Goal: Navigation & Orientation: Find specific page/section

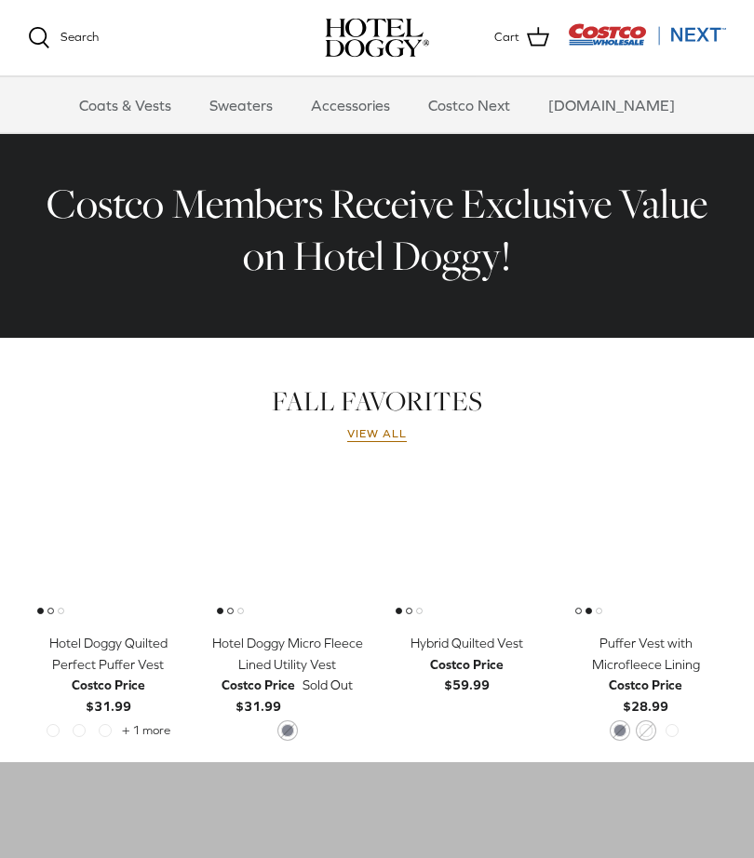
scroll to position [561, 0]
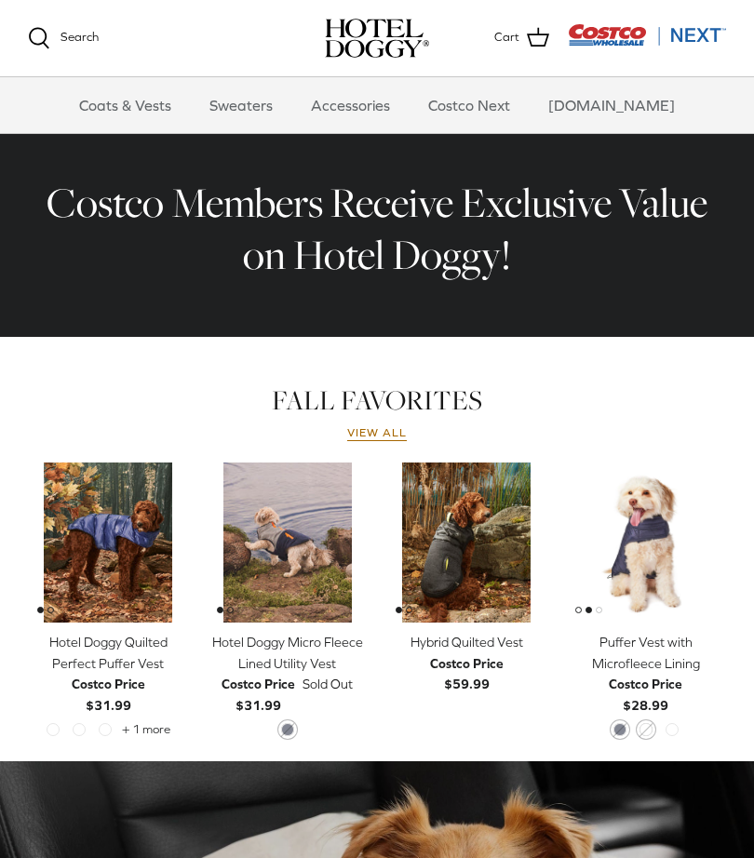
click at [448, 257] on h2 "Costco Members Receive Exclusive Value on Hotel Doggy!" at bounding box center [377, 229] width 689 height 105
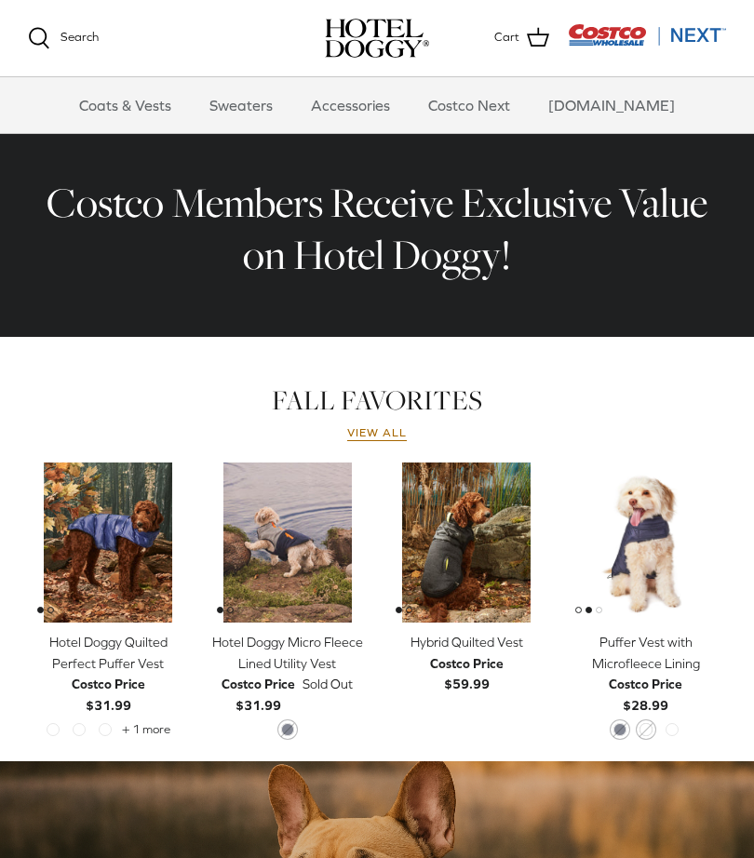
click at [383, 439] on link "View all" at bounding box center [377, 433] width 60 height 15
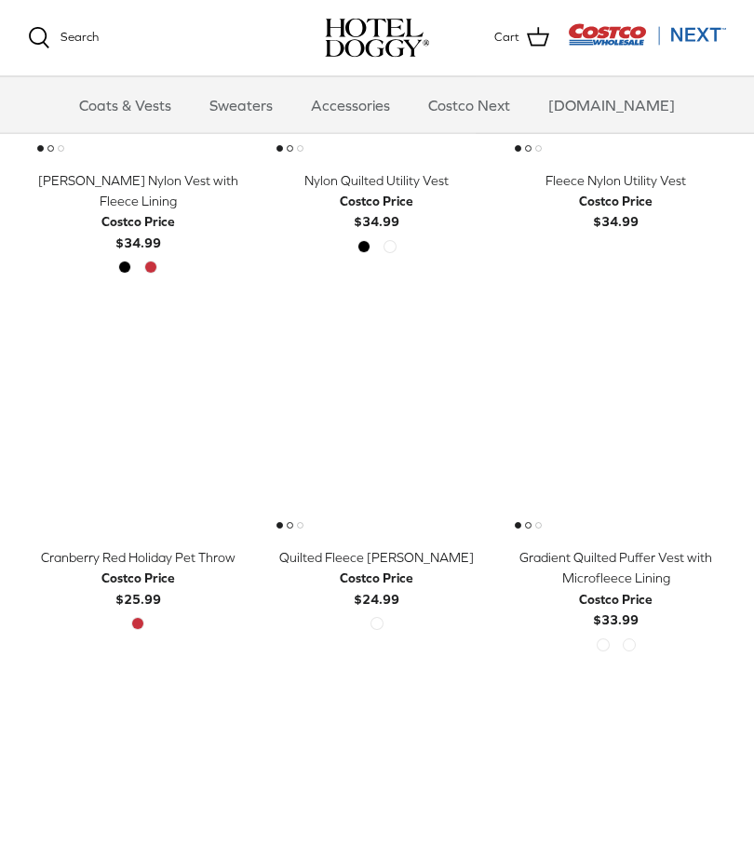
scroll to position [1767, 0]
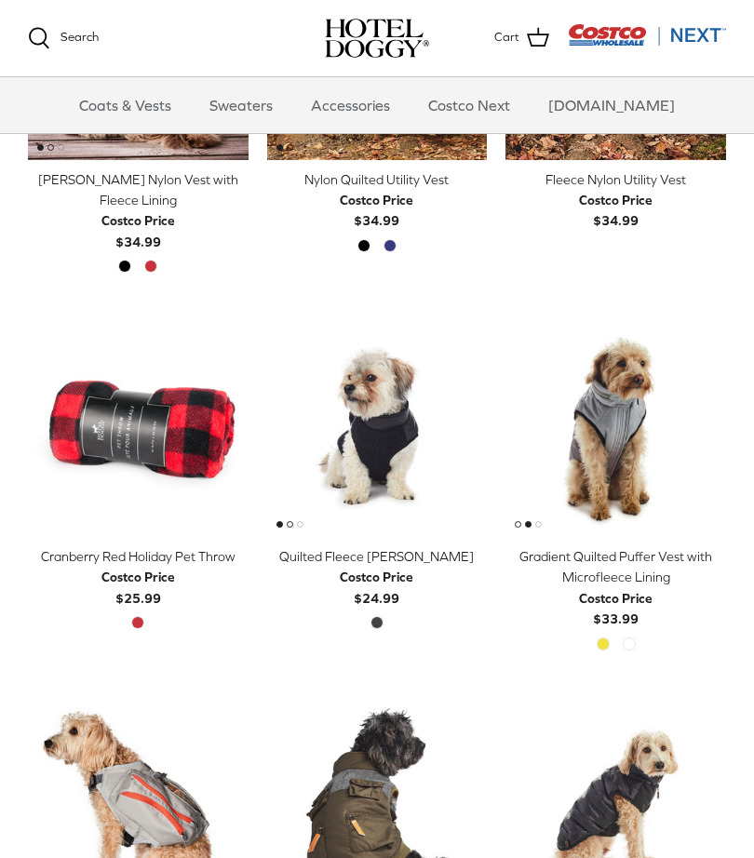
click at [607, 638] on span "Golden Kiwi" at bounding box center [603, 644] width 13 height 13
click at [595, 638] on div "Golden Kiwi High Rise" at bounding box center [616, 650] width 52 height 24
click at [606, 638] on span "Golden Kiwi" at bounding box center [603, 644] width 13 height 13
click at [628, 640] on span "High Rise" at bounding box center [629, 644] width 13 height 13
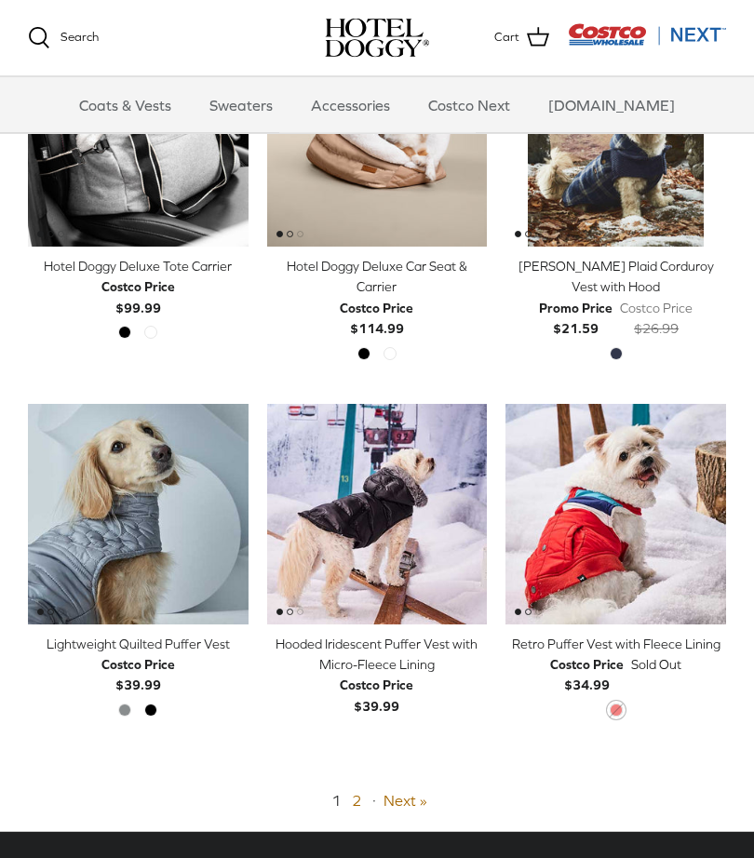
scroll to position [2811, 0]
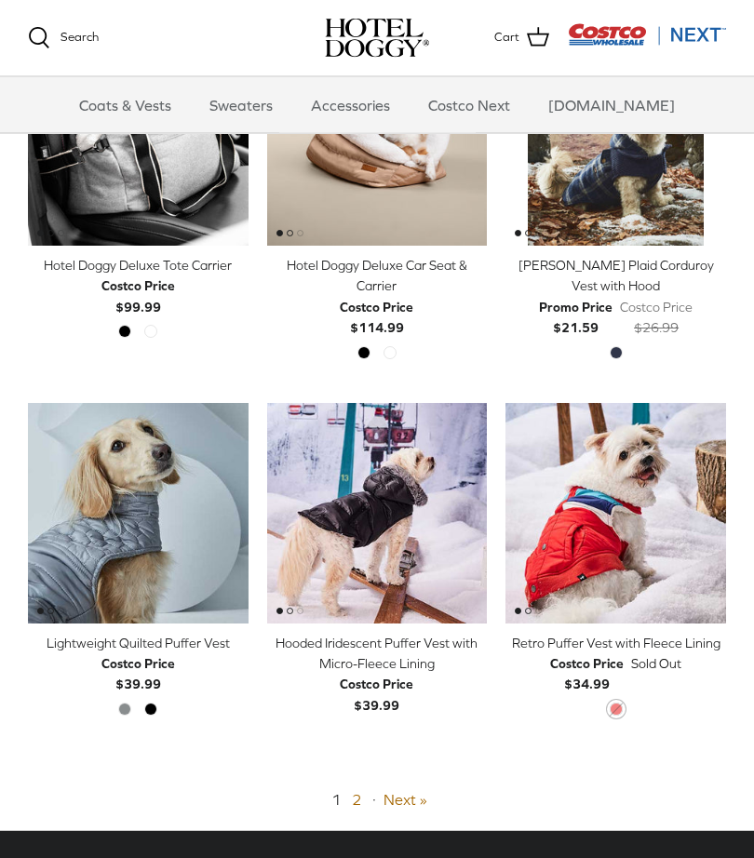
click at [405, 792] on link "Next »" at bounding box center [406, 800] width 44 height 17
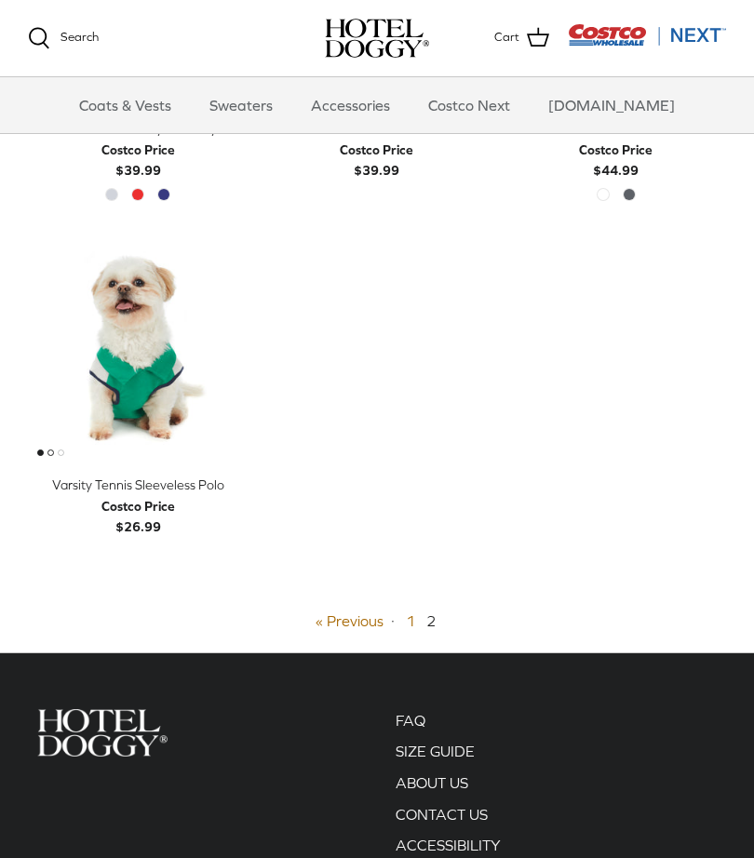
scroll to position [389, 0]
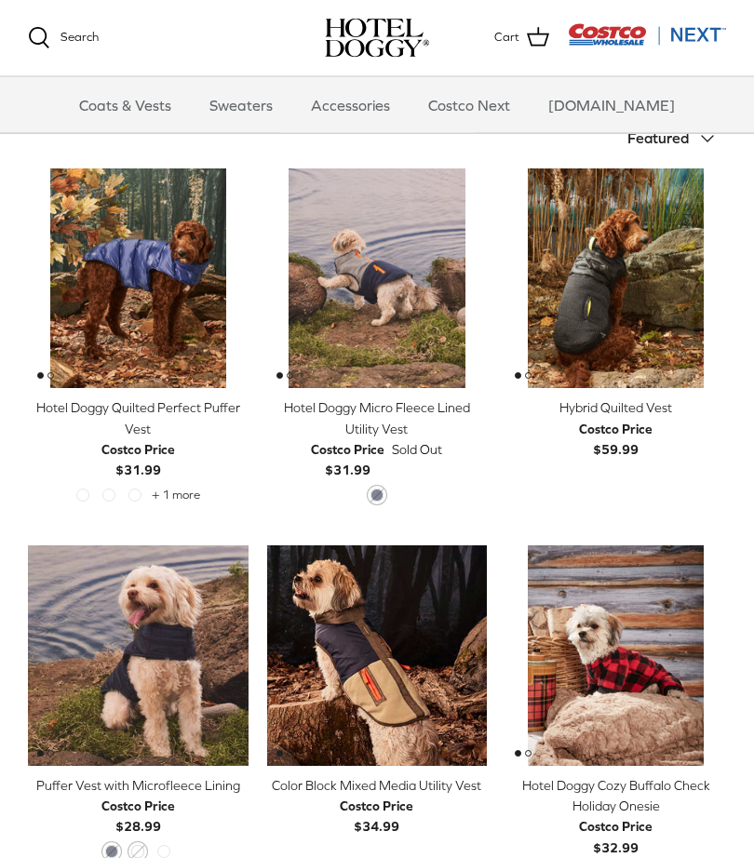
scroll to position [389, 0]
